Goal: Task Accomplishment & Management: Manage account settings

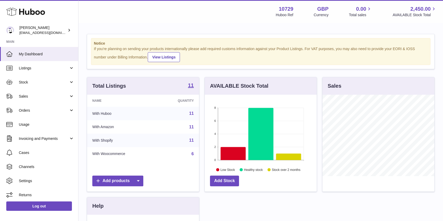
scroll to position [82, 112]
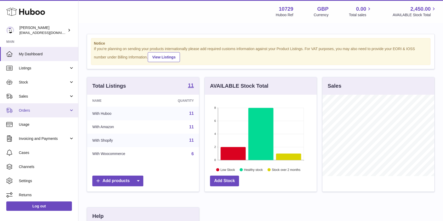
click at [43, 113] on span "Orders" at bounding box center [44, 110] width 50 height 5
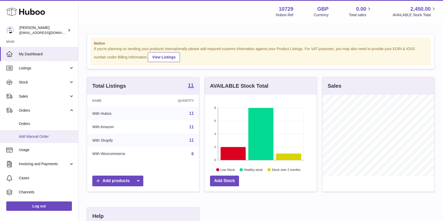
click at [47, 135] on span "Add Manual Order" at bounding box center [46, 136] width 55 height 5
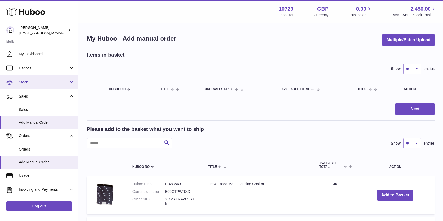
click at [34, 81] on span "Stock" at bounding box center [44, 82] width 50 height 5
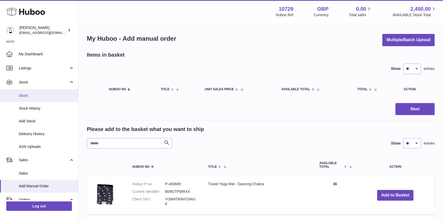
click at [37, 99] on link "Stock" at bounding box center [39, 95] width 78 height 13
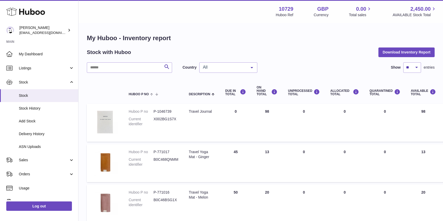
click at [248, 65] on div at bounding box center [251, 68] width 10 height 10
click at [244, 86] on span "GB" at bounding box center [227, 88] width 57 height 10
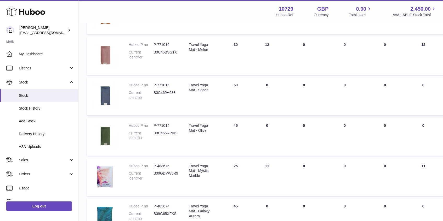
scroll to position [153, 0]
